Goal: Navigation & Orientation: Find specific page/section

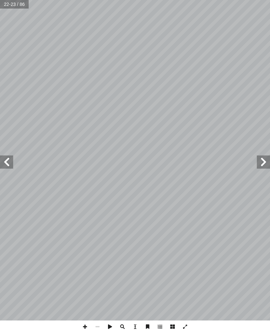
click at [5, 161] on span at bounding box center [6, 161] width 13 height 13
click at [11, 155] on span at bounding box center [6, 161] width 13 height 13
click at [262, 156] on span at bounding box center [263, 161] width 13 height 13
click at [261, 162] on span at bounding box center [263, 161] width 13 height 13
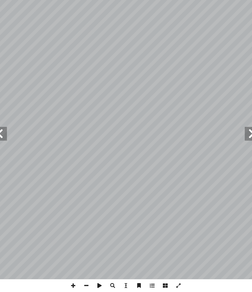
click at [3, 135] on span at bounding box center [6, 141] width 13 height 13
